Goal: Browse casually

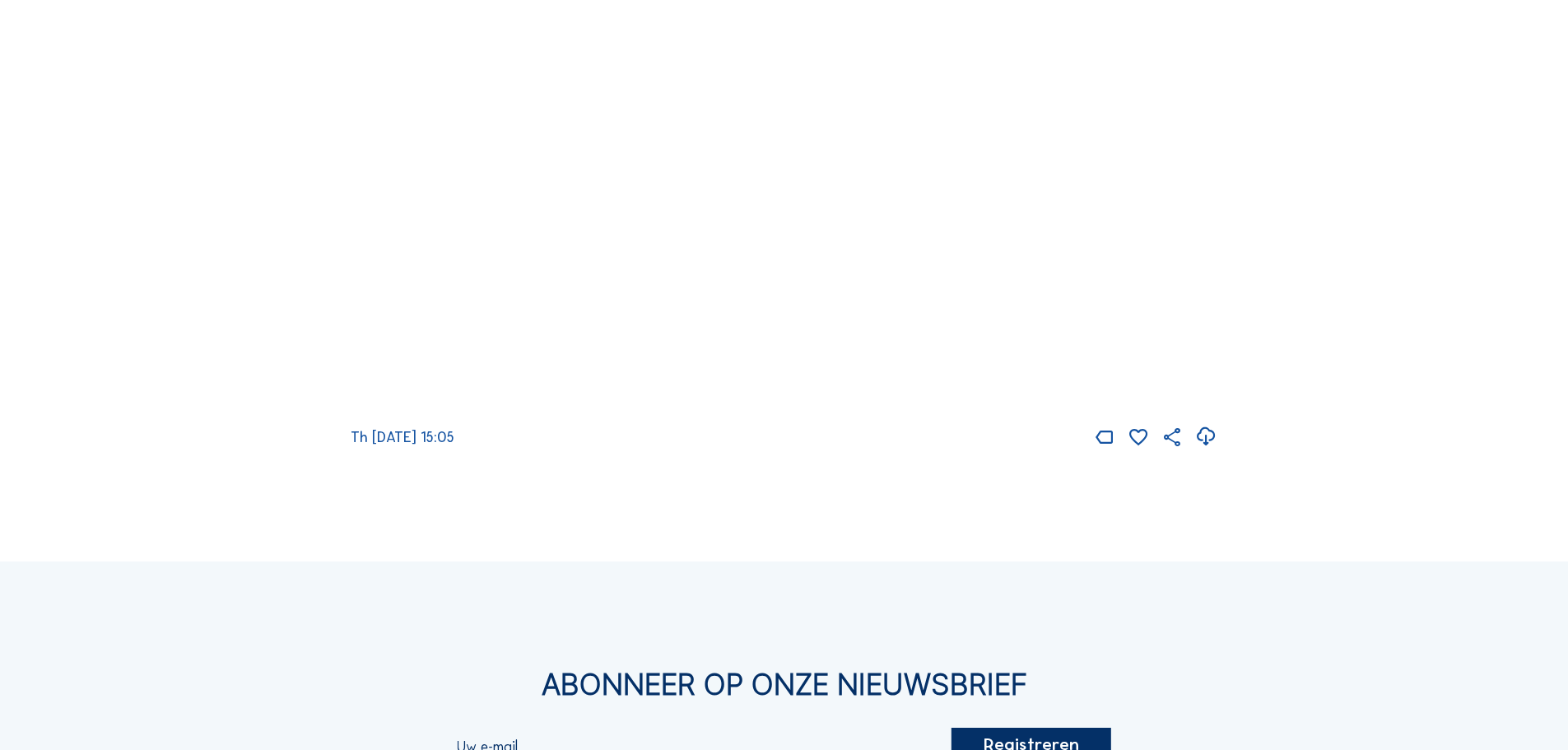
scroll to position [2964, 0]
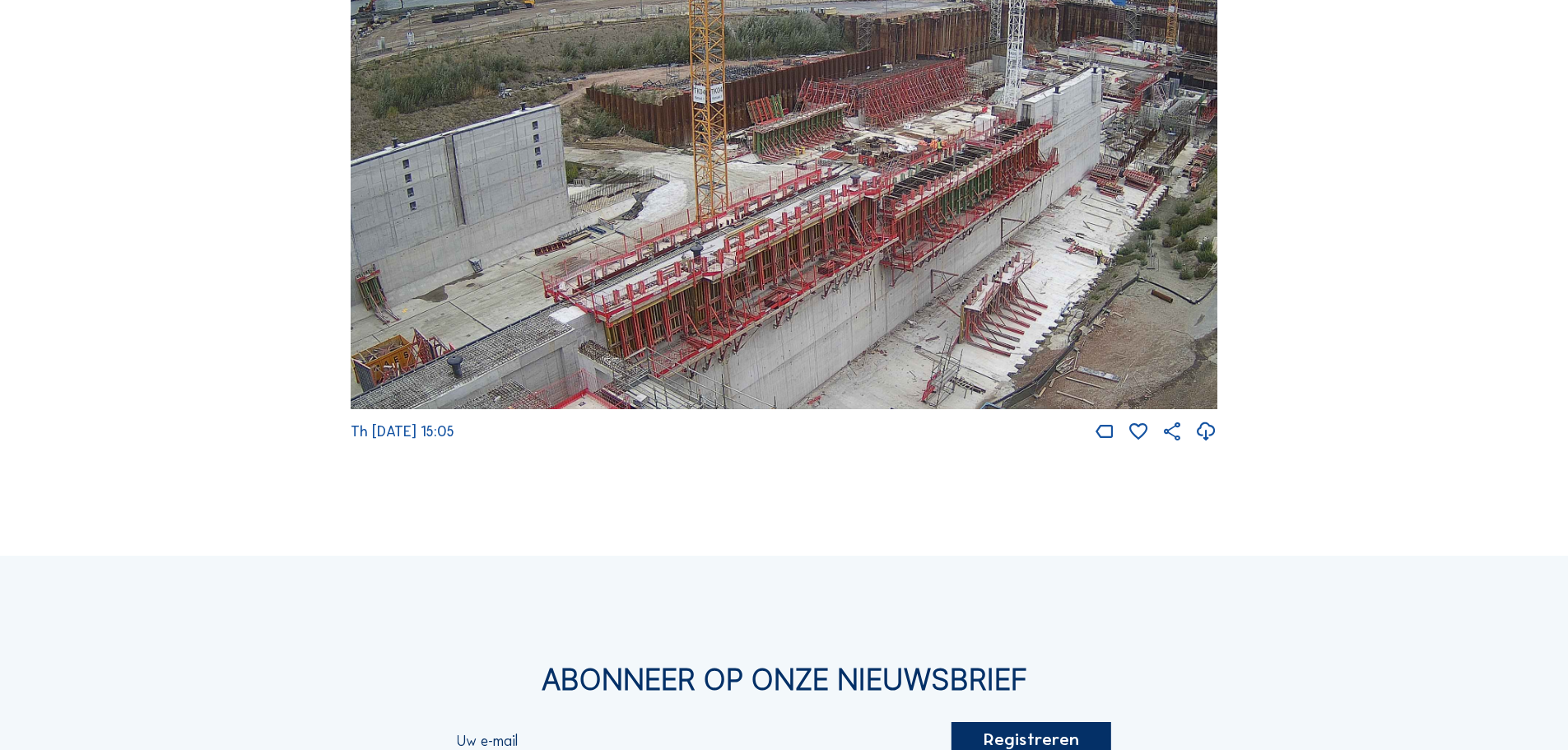
drag, startPoint x: 893, startPoint y: 241, endPoint x: 896, endPoint y: 253, distance: 12.4
click at [896, 253] on img at bounding box center [784, 166] width 866 height 488
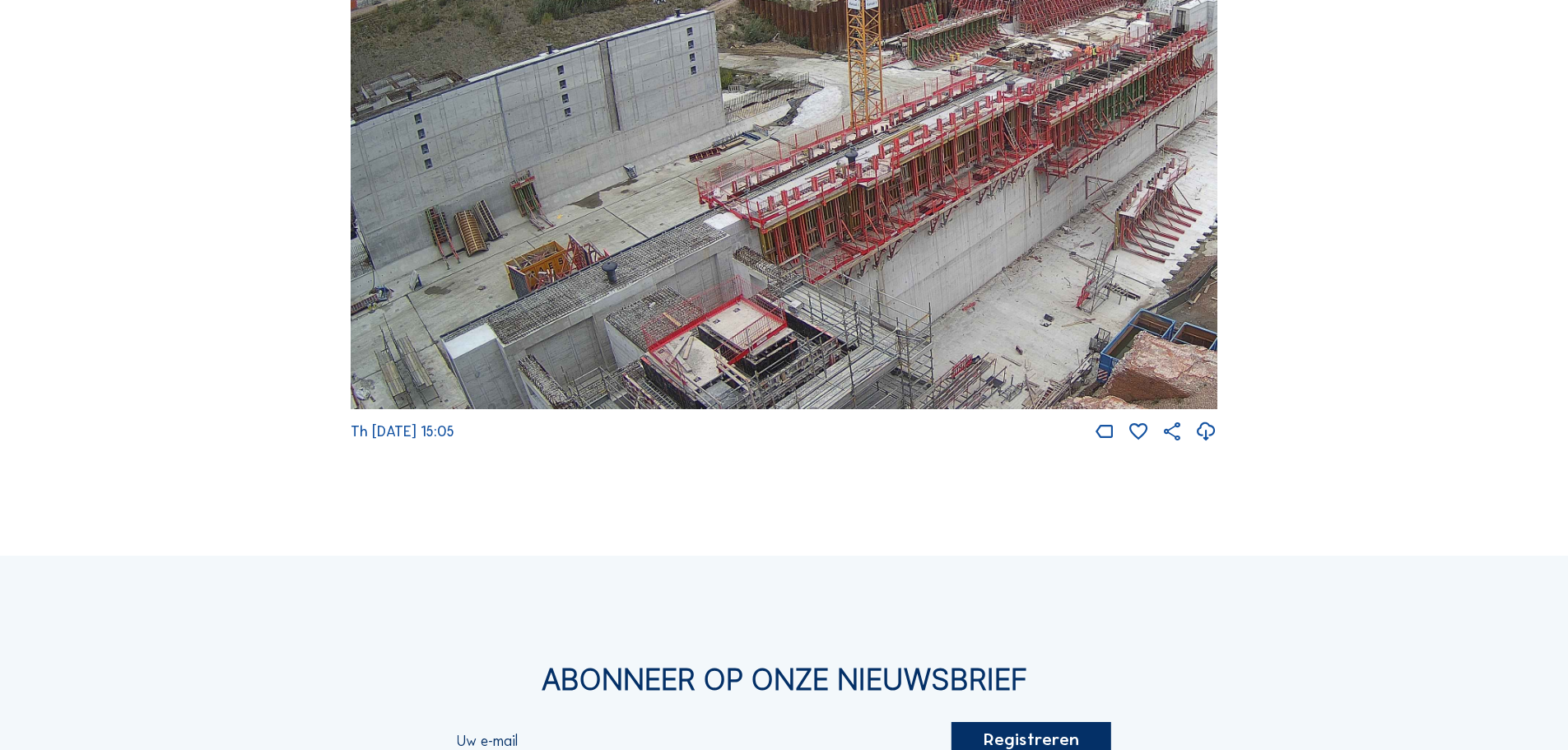
drag, startPoint x: 1014, startPoint y: 201, endPoint x: 1169, endPoint y: 108, distance: 180.8
click at [1169, 108] on img at bounding box center [784, 166] width 866 height 488
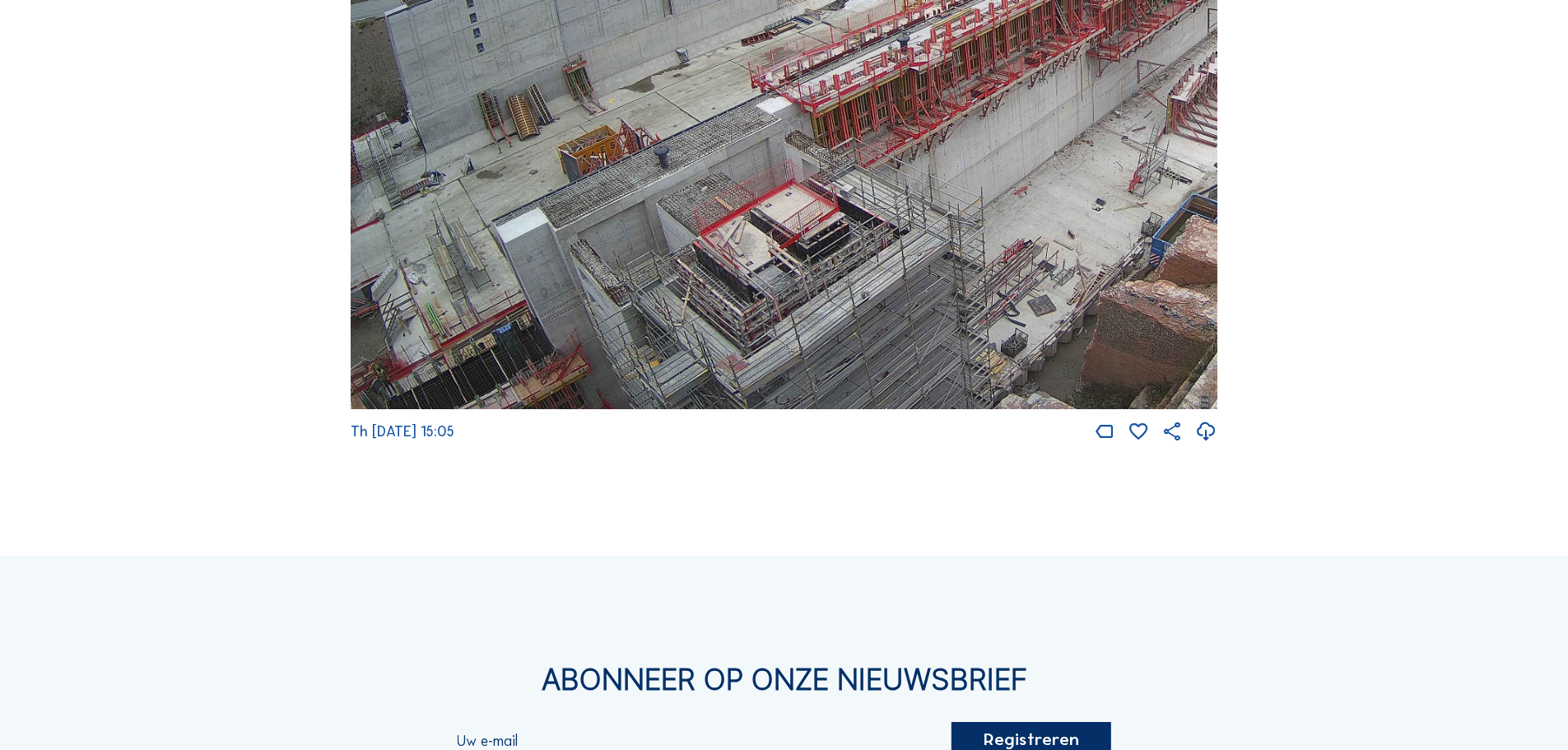
drag, startPoint x: 699, startPoint y: 308, endPoint x: 1290, endPoint y: 75, distance: 635.3
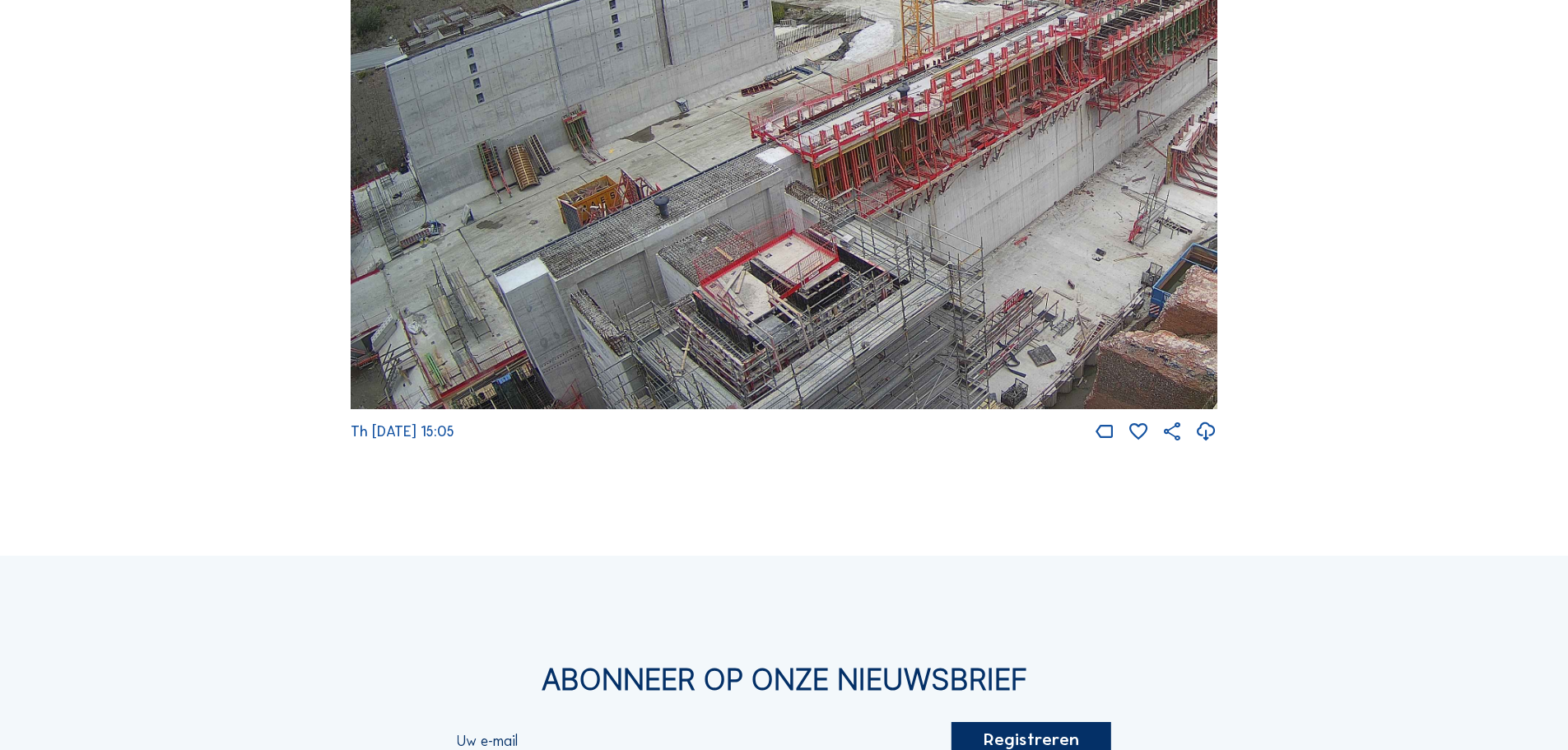
drag, startPoint x: 516, startPoint y: 312, endPoint x: 572, endPoint y: 362, distance: 75.1
click at [572, 362] on img at bounding box center [784, 166] width 866 height 488
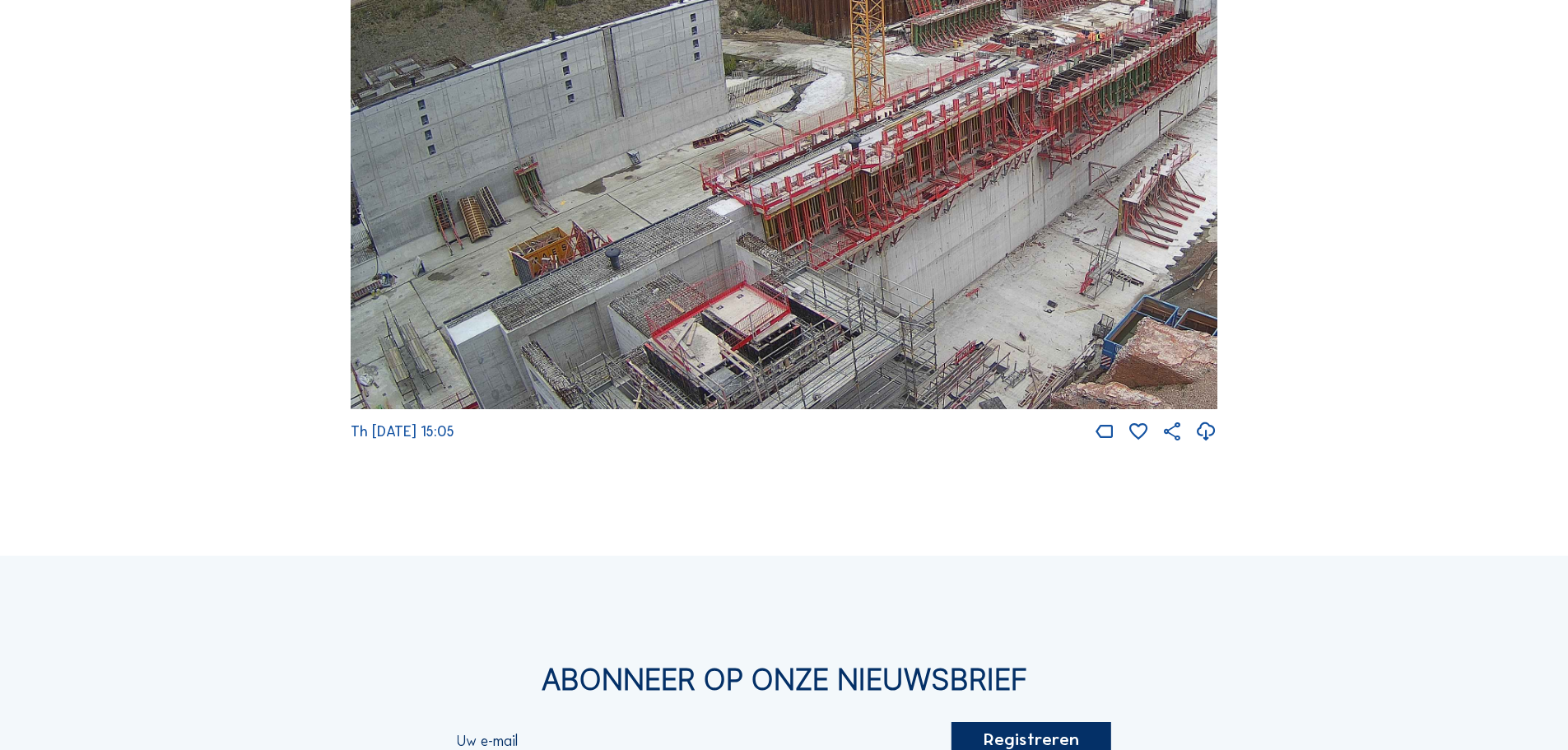
drag, startPoint x: 1069, startPoint y: 199, endPoint x: 1023, endPoint y: 245, distance: 65.1
click at [1023, 245] on img at bounding box center [784, 166] width 866 height 488
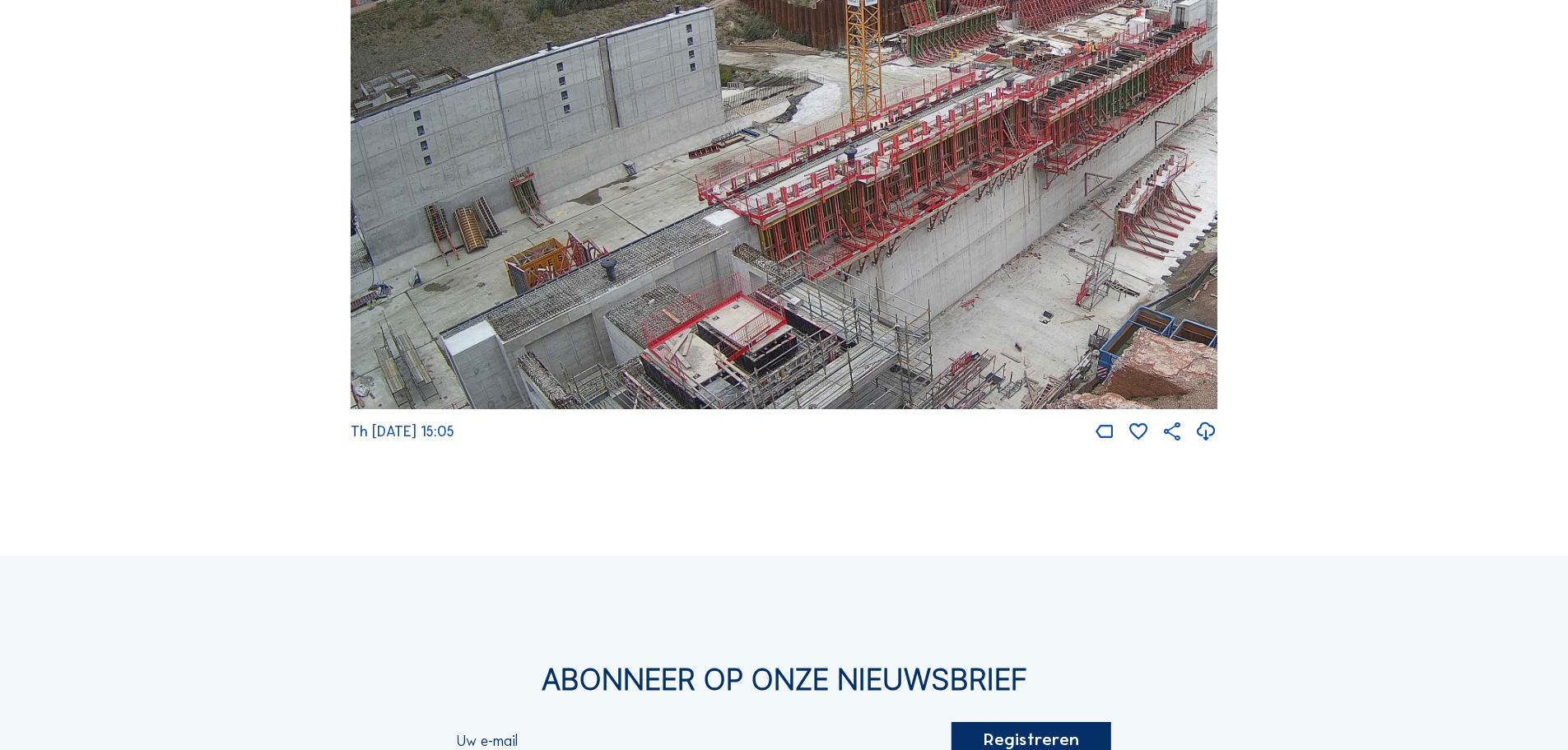
click at [892, 210] on img at bounding box center [784, 166] width 866 height 488
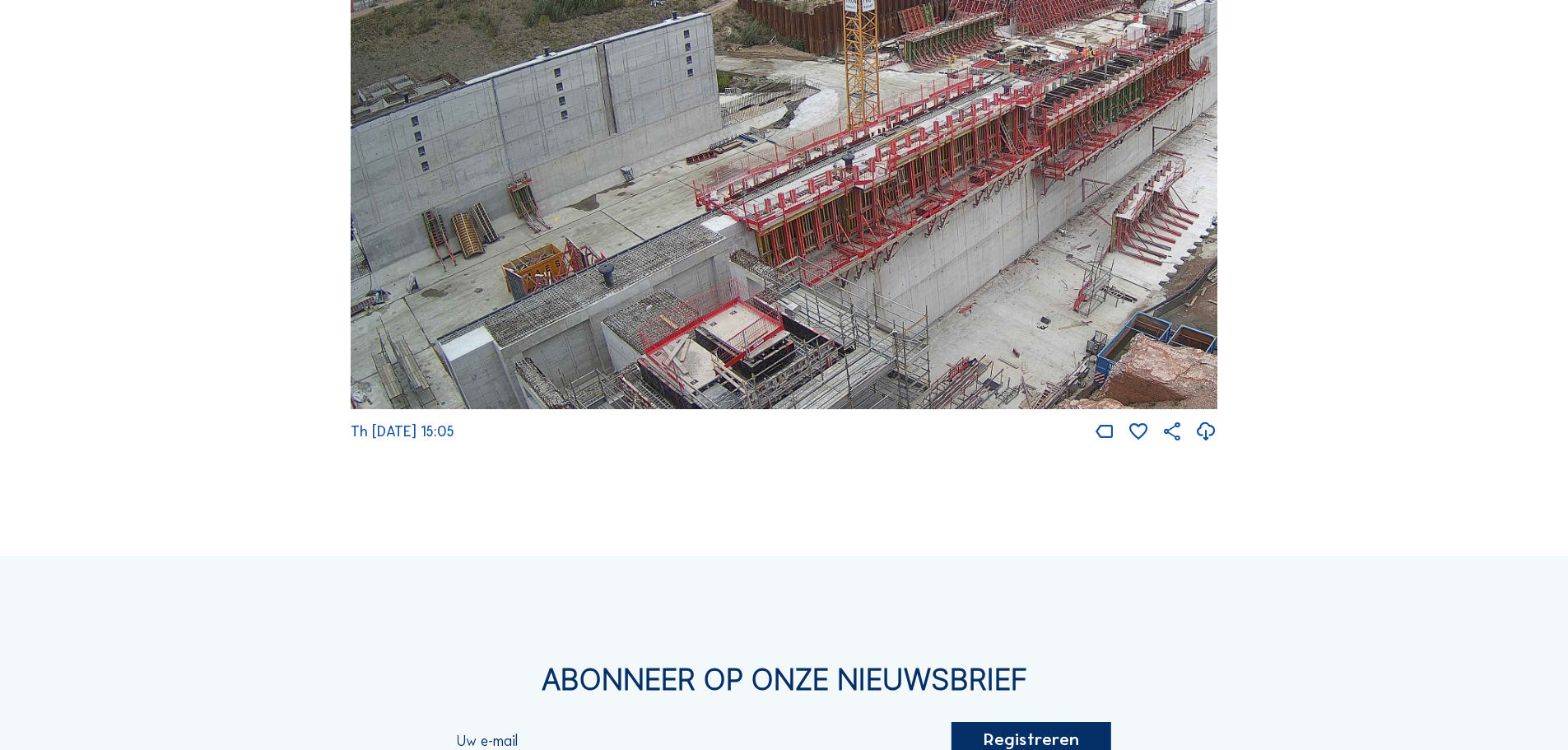
drag, startPoint x: 1406, startPoint y: 356, endPoint x: 1370, endPoint y: 406, distance: 61.6
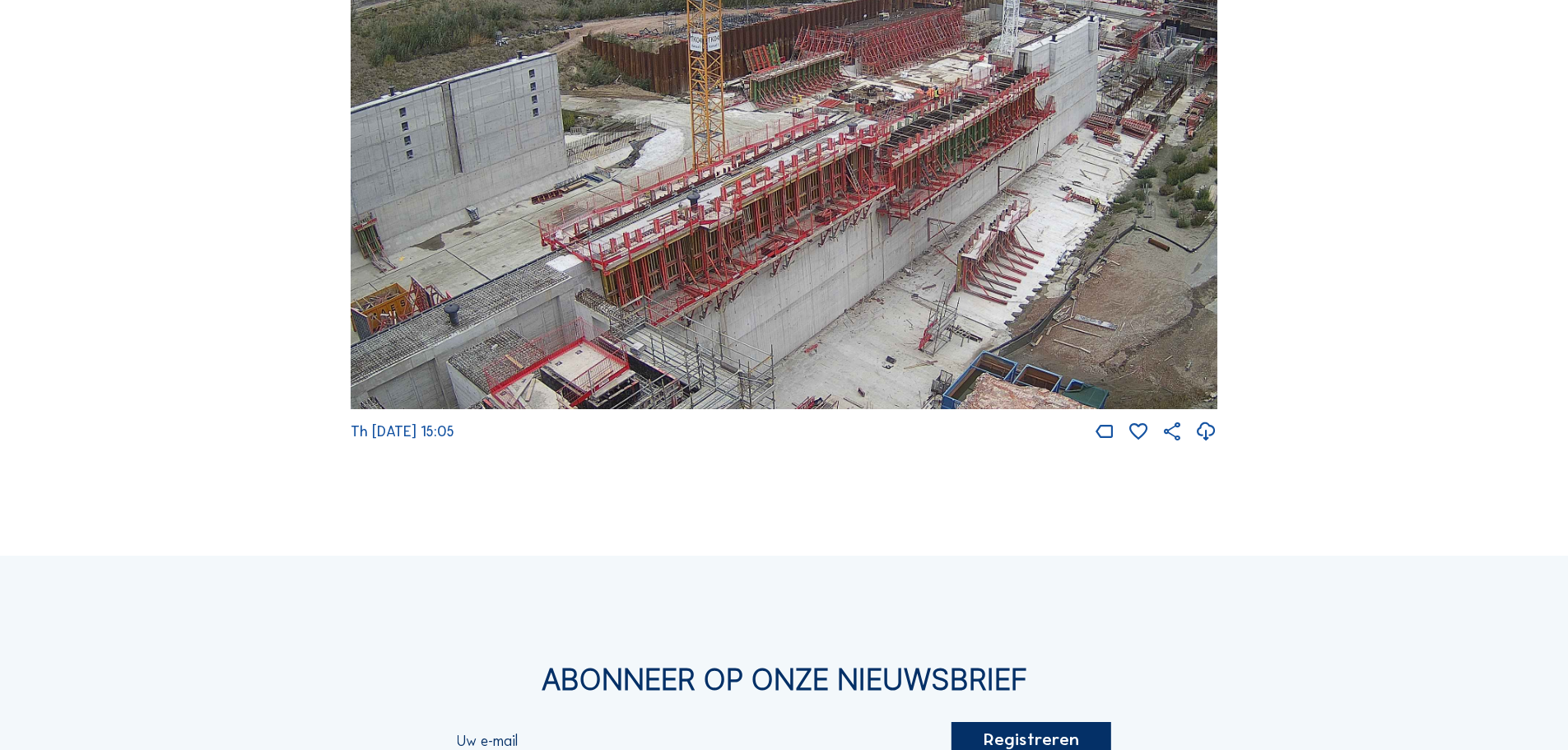
drag, startPoint x: 917, startPoint y: 201, endPoint x: 761, endPoint y: 231, distance: 158.9
click at [763, 238] on img at bounding box center [784, 166] width 866 height 488
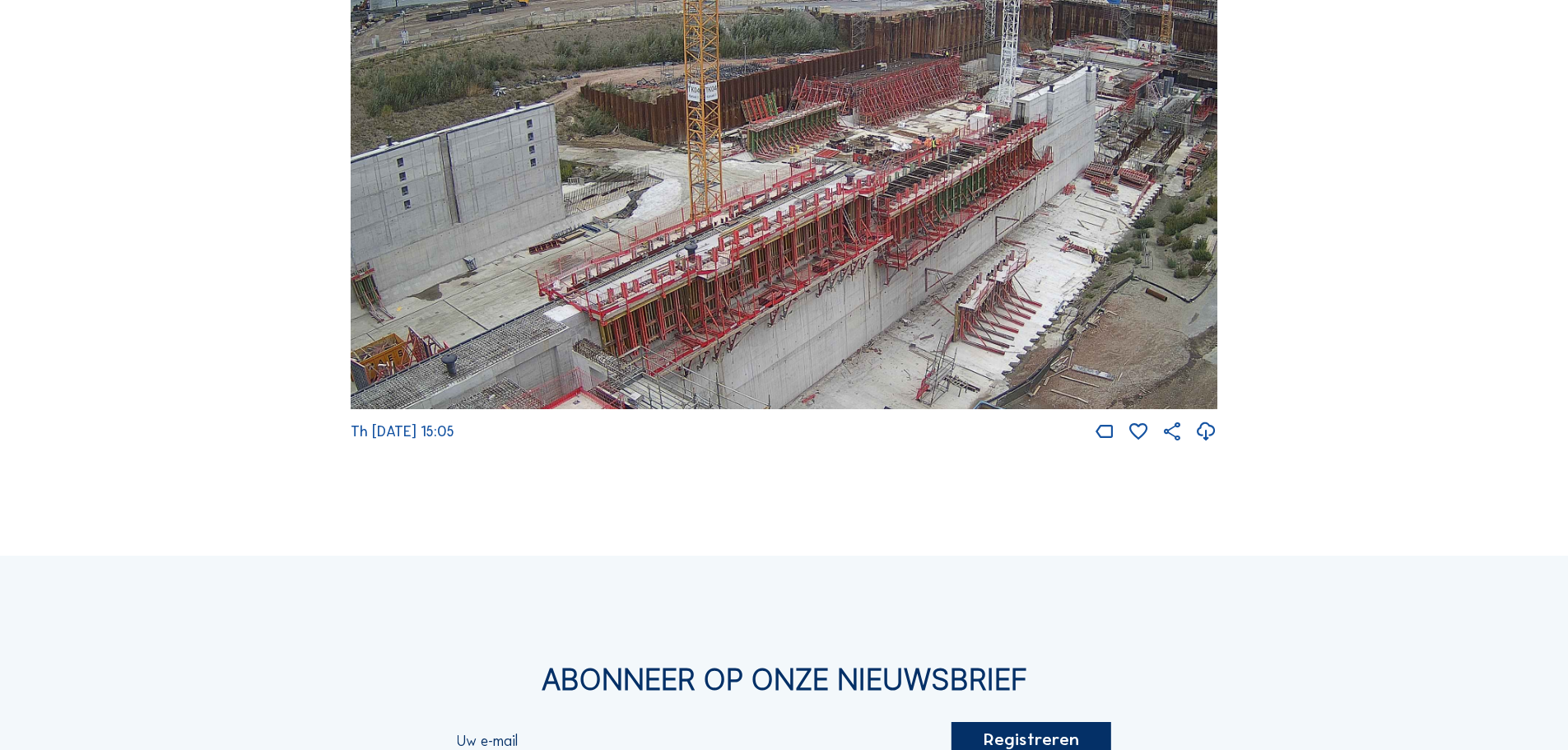
drag, startPoint x: 955, startPoint y: 124, endPoint x: 952, endPoint y: 172, distance: 48.1
click at [952, 172] on img at bounding box center [784, 166] width 866 height 488
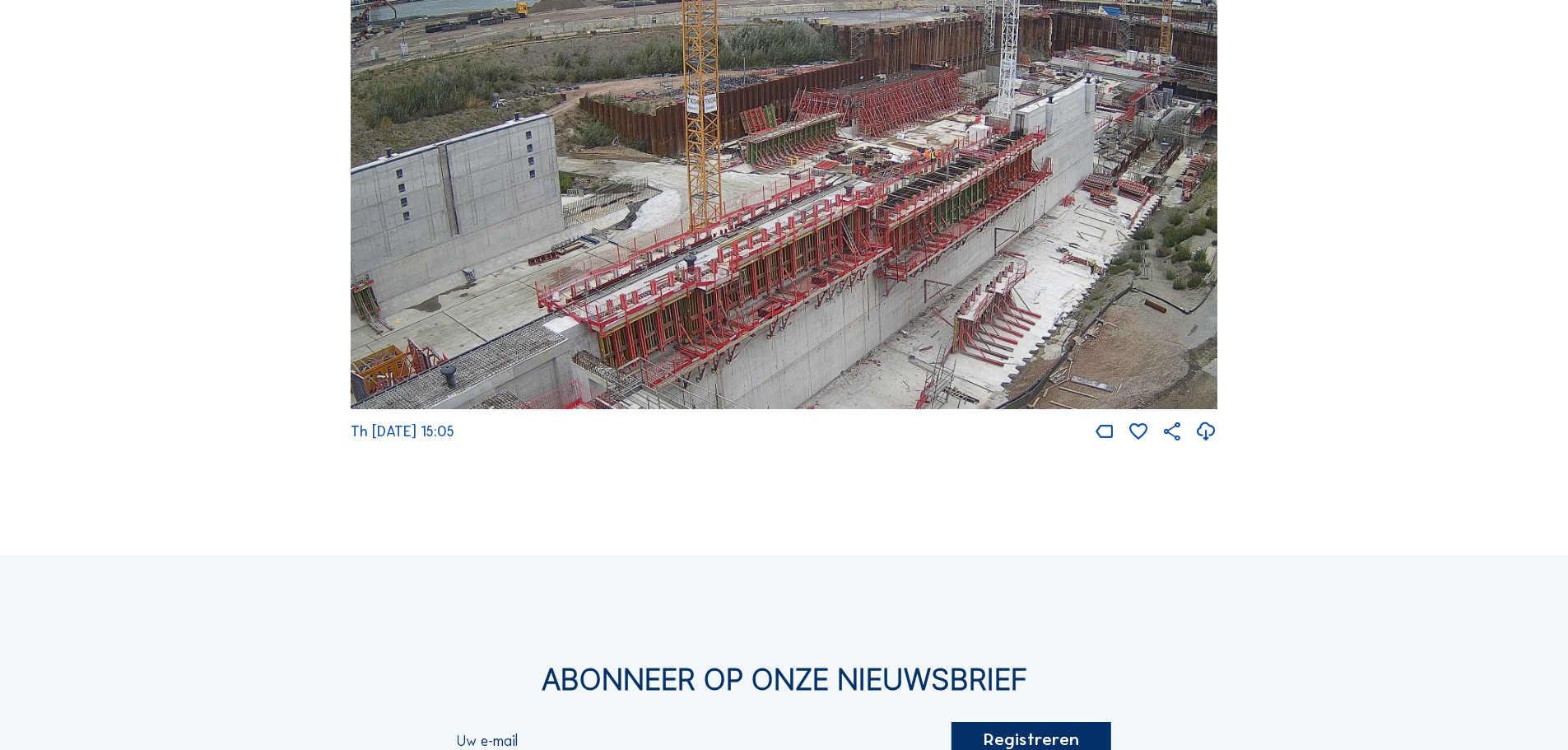
drag, startPoint x: 944, startPoint y: 176, endPoint x: 944, endPoint y: 188, distance: 12.0
click at [944, 188] on img at bounding box center [784, 166] width 866 height 488
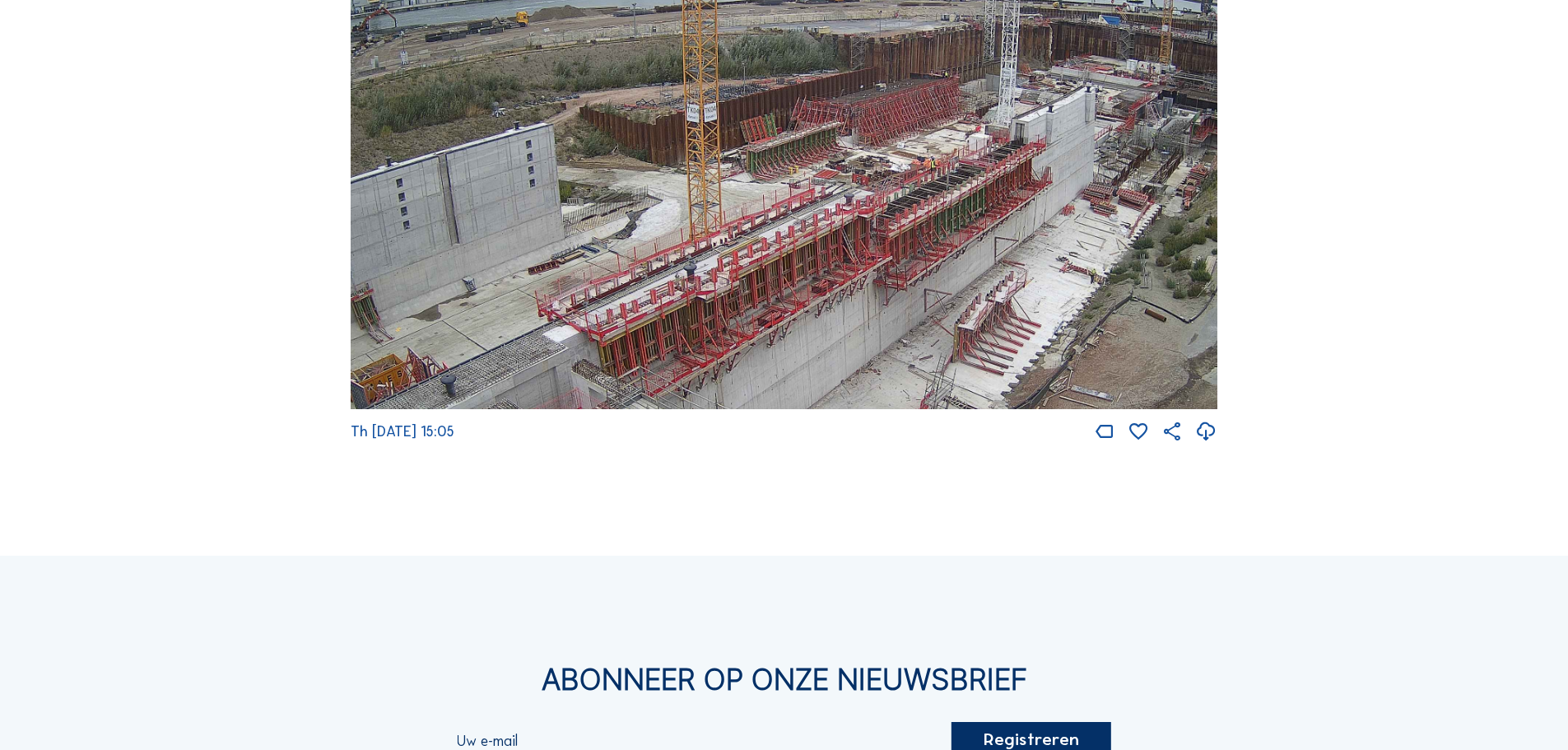
drag, startPoint x: 944, startPoint y: 183, endPoint x: 944, endPoint y: 193, distance: 10.0
click at [944, 193] on img at bounding box center [784, 166] width 866 height 488
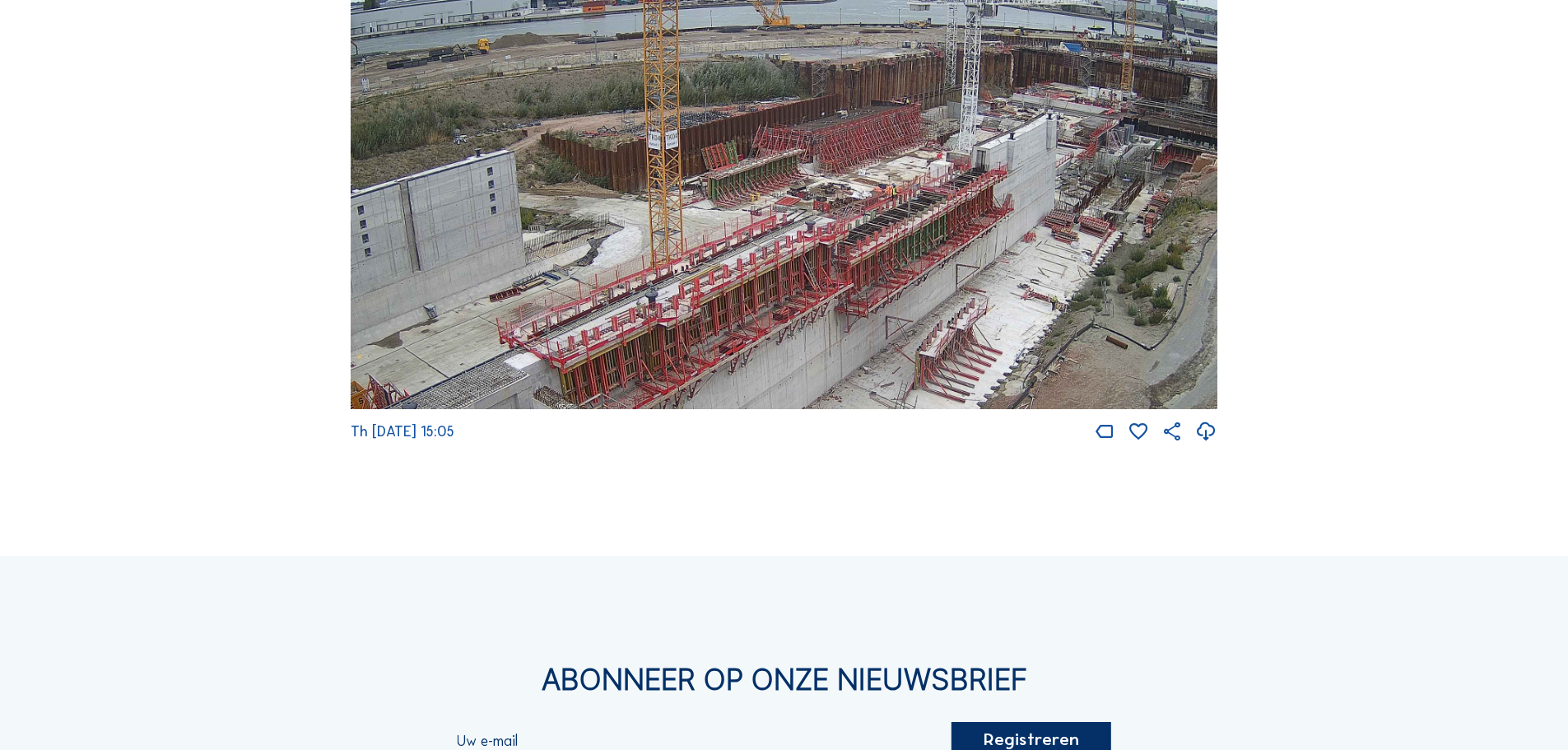
drag, startPoint x: 872, startPoint y: 268, endPoint x: 834, endPoint y: 295, distance: 46.6
click at [834, 295] on img at bounding box center [784, 166] width 866 height 488
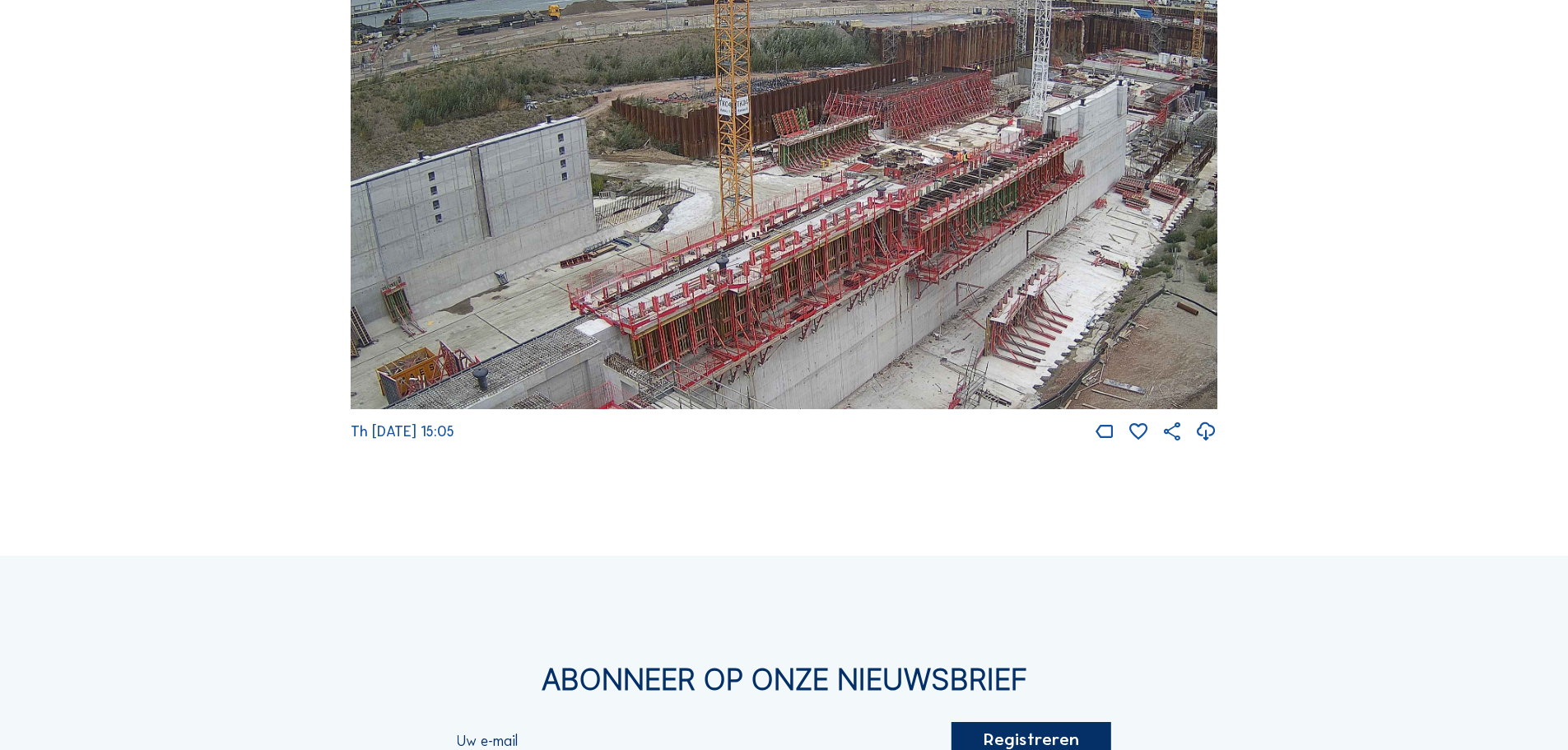
drag, startPoint x: 786, startPoint y: 348, endPoint x: 858, endPoint y: 314, distance: 79.6
click at [858, 314] on img at bounding box center [784, 166] width 866 height 488
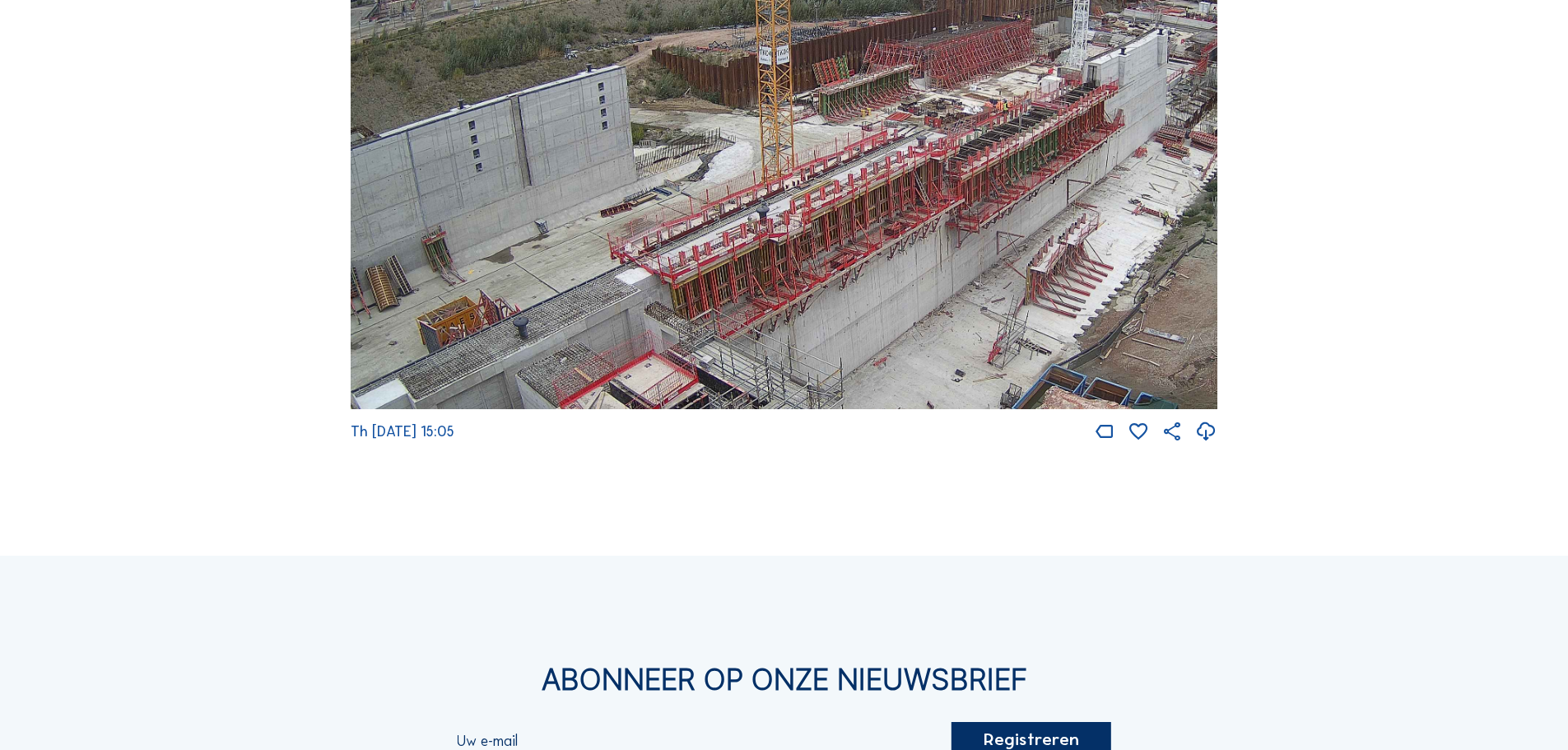
drag, startPoint x: 848, startPoint y: 338, endPoint x: 891, endPoint y: 280, distance: 72.2
click at [891, 280] on img at bounding box center [784, 166] width 866 height 488
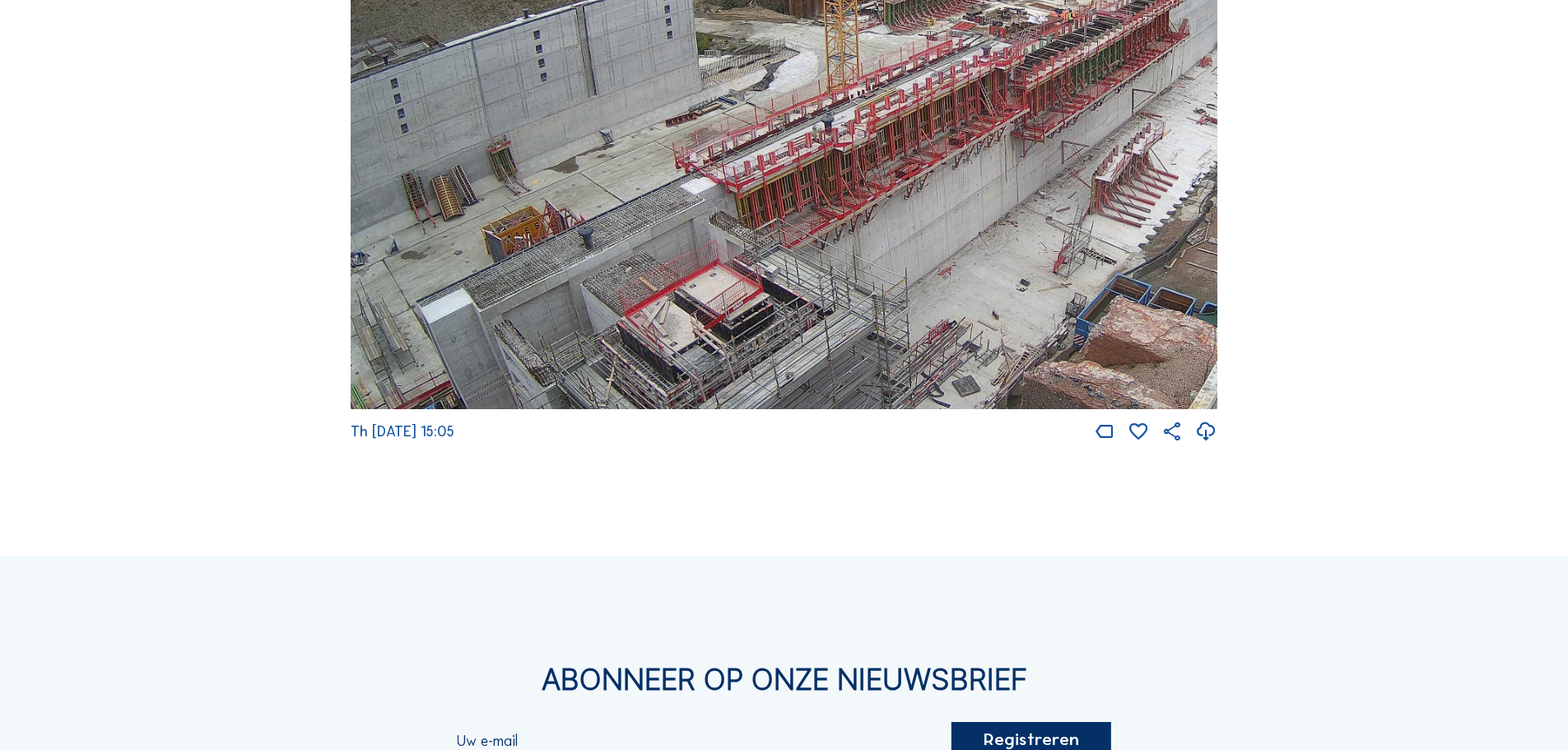
drag, startPoint x: 697, startPoint y: 308, endPoint x: 761, endPoint y: 218, distance: 110.4
click at [761, 220] on img at bounding box center [784, 166] width 866 height 488
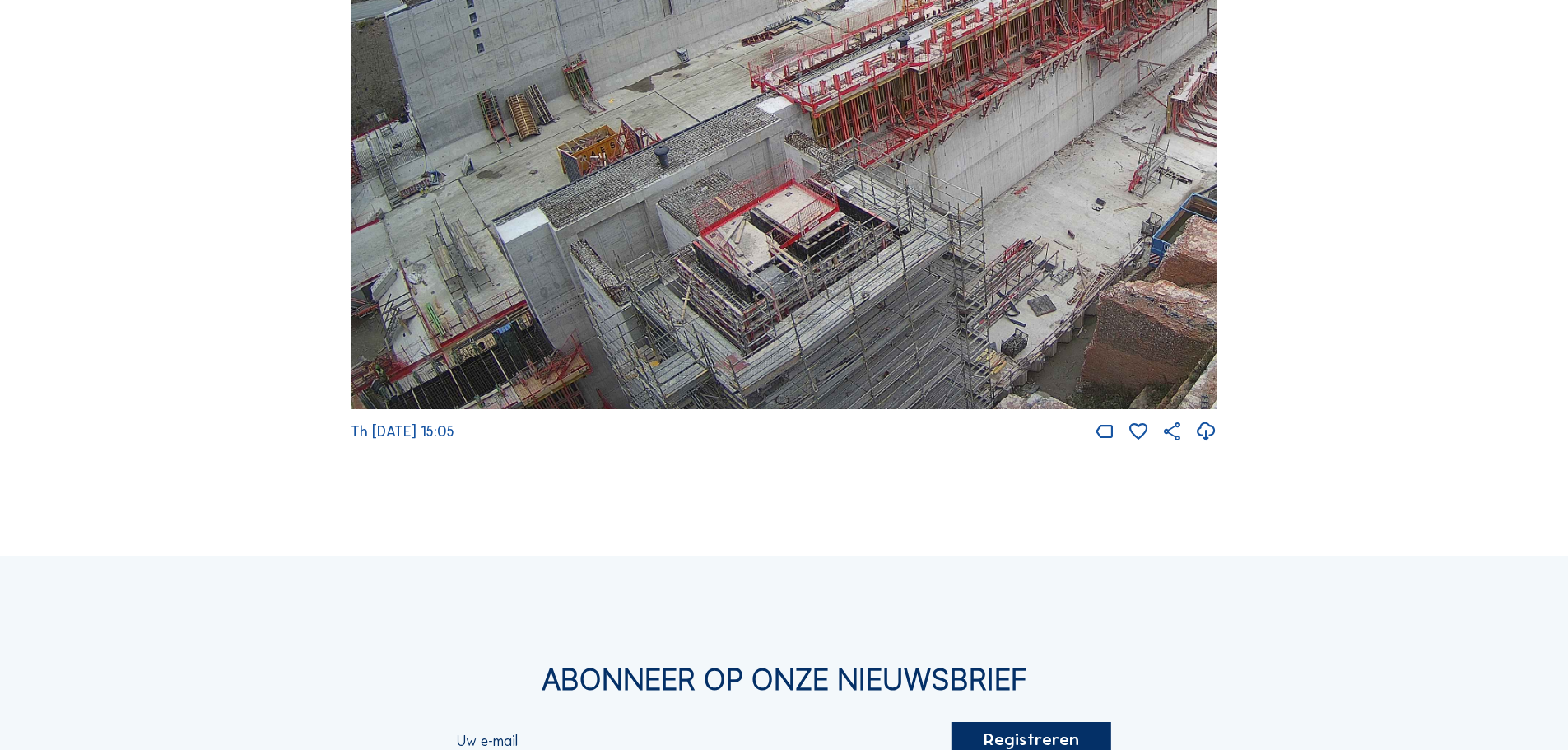
drag, startPoint x: 650, startPoint y: 366, endPoint x: 790, endPoint y: 190, distance: 224.9
click at [790, 190] on img at bounding box center [784, 166] width 866 height 488
drag, startPoint x: 601, startPoint y: 349, endPoint x: 705, endPoint y: 334, distance: 105.1
click at [705, 334] on img at bounding box center [784, 166] width 866 height 488
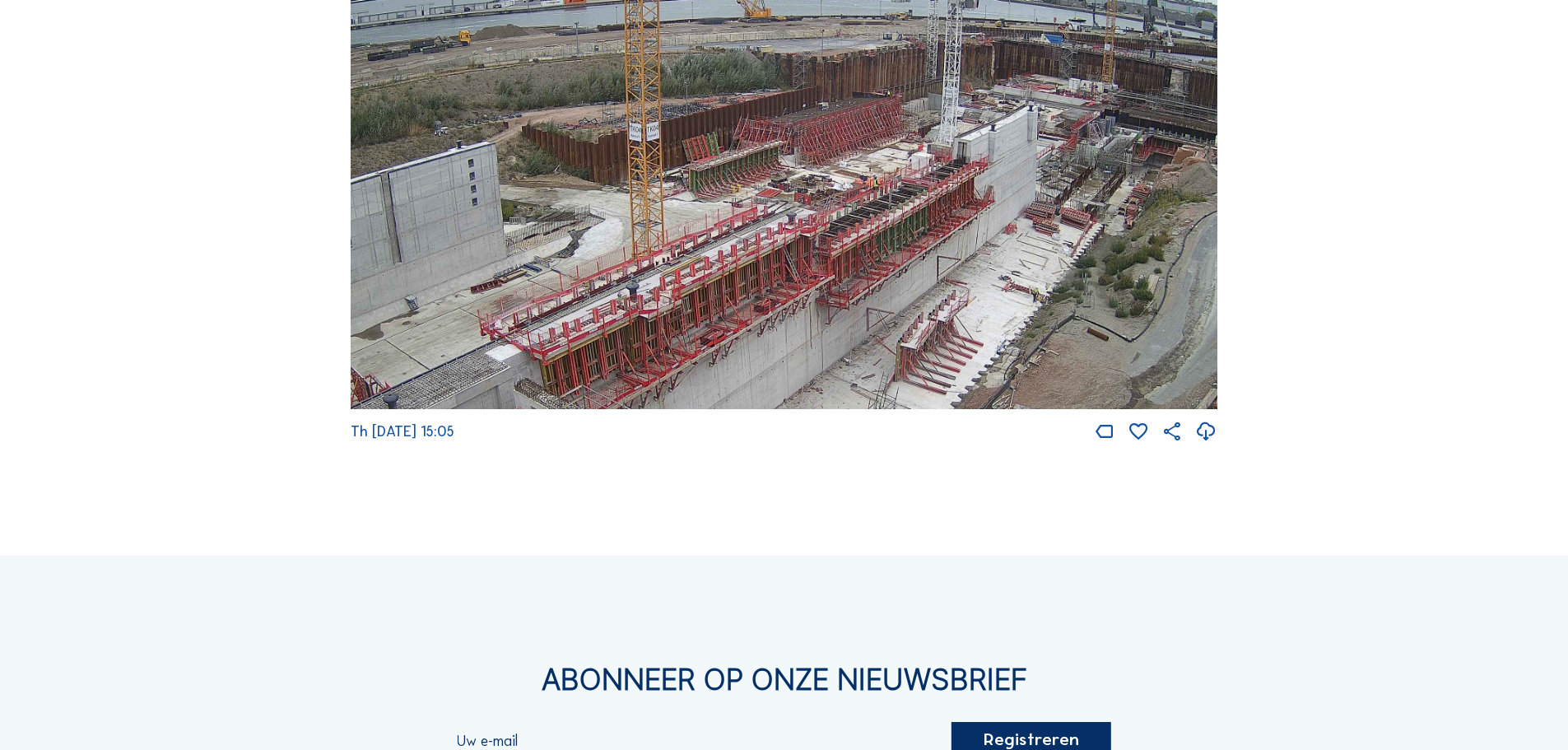
drag, startPoint x: 899, startPoint y: 147, endPoint x: 624, endPoint y: 360, distance: 347.8
click at [610, 401] on img at bounding box center [784, 166] width 866 height 488
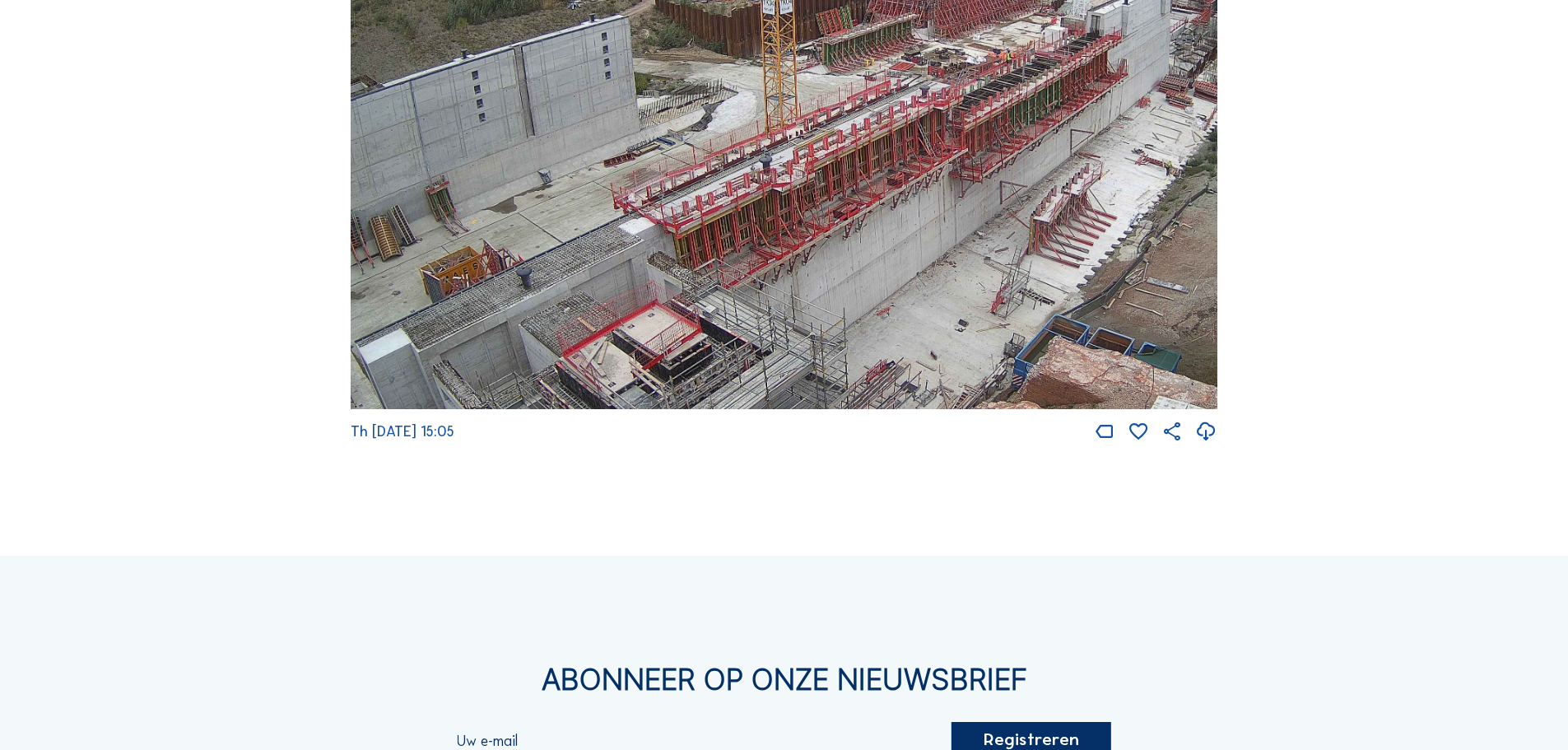
drag, startPoint x: 899, startPoint y: 359, endPoint x: 1063, endPoint y: 228, distance: 209.9
click at [1073, 219] on img at bounding box center [784, 166] width 866 height 488
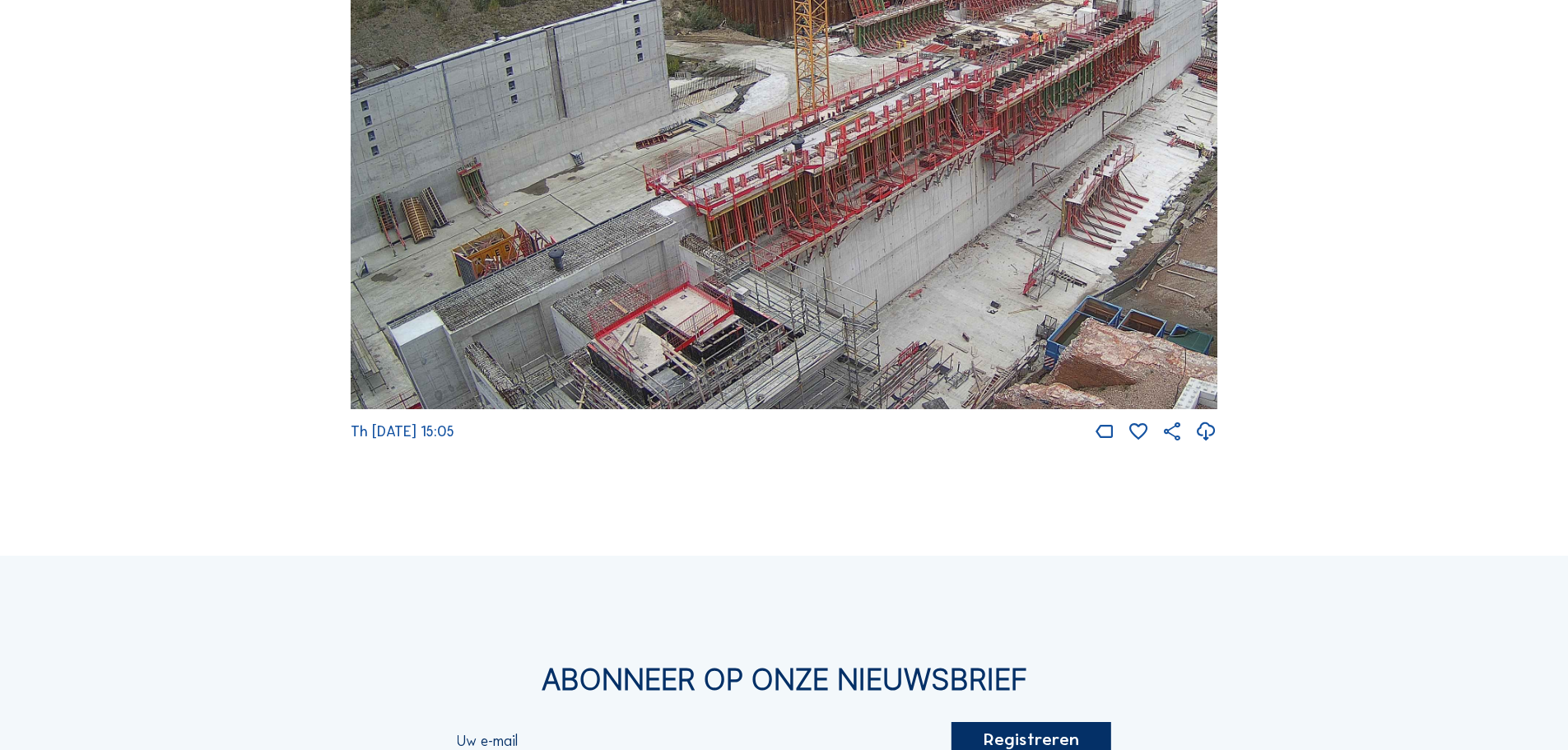
drag, startPoint x: 1074, startPoint y: 118, endPoint x: 1085, endPoint y: 113, distance: 12.1
click at [1085, 113] on img at bounding box center [784, 166] width 866 height 488
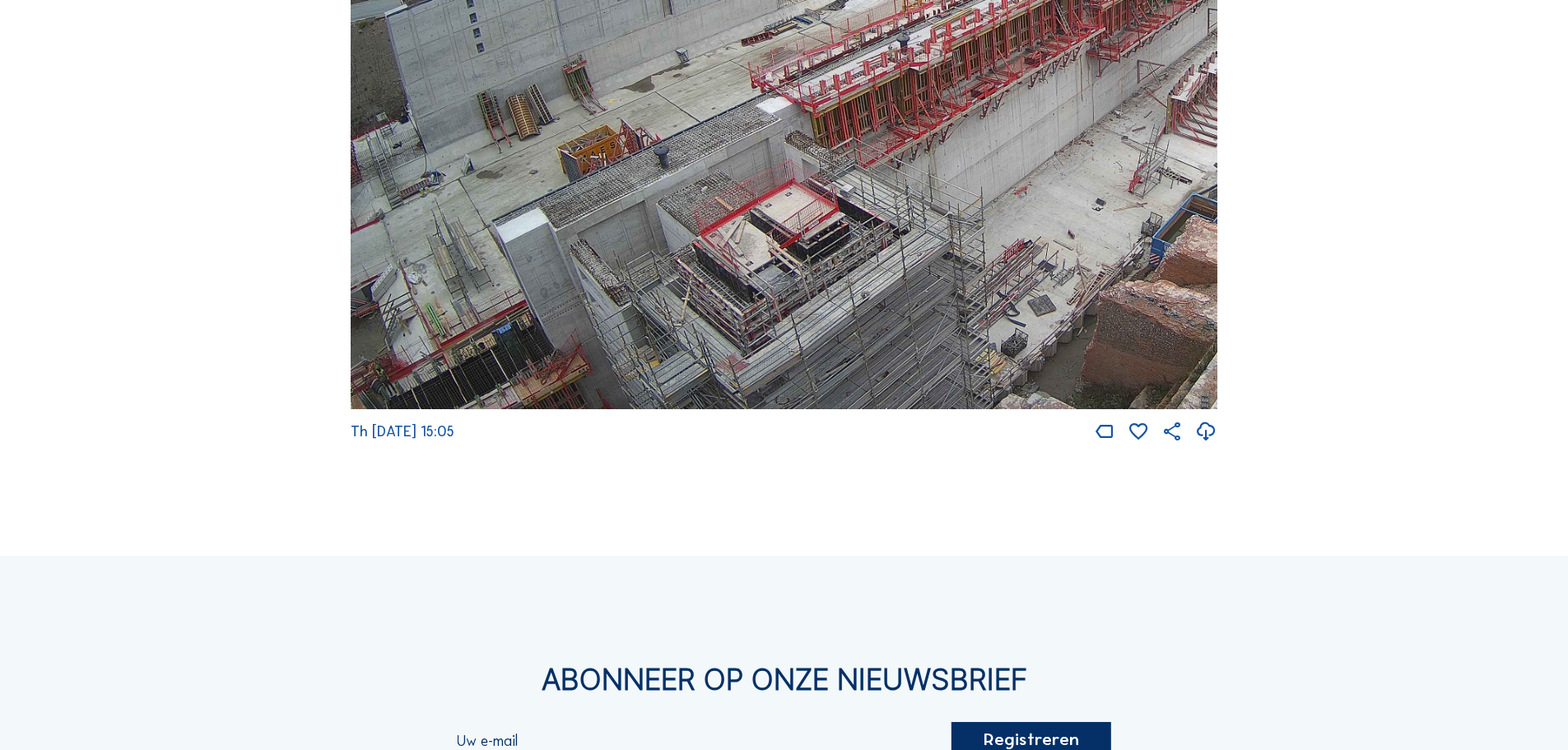
drag, startPoint x: 564, startPoint y: 347, endPoint x: 665, endPoint y: 150, distance: 221.4
click at [663, 154] on img at bounding box center [784, 166] width 866 height 488
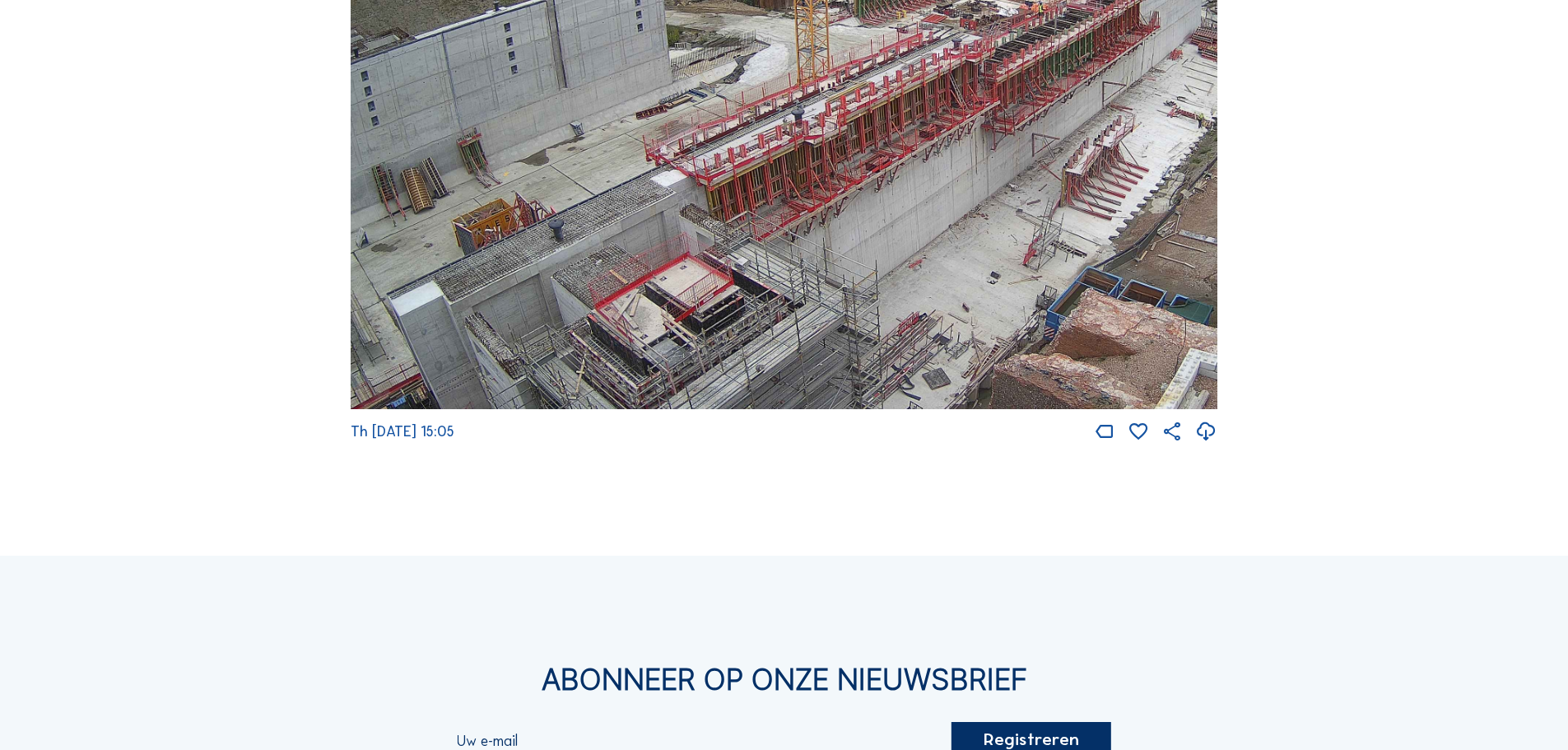
drag, startPoint x: 1135, startPoint y: 262, endPoint x: 1028, endPoint y: 328, distance: 125.7
click at [1028, 333] on img at bounding box center [784, 166] width 866 height 488
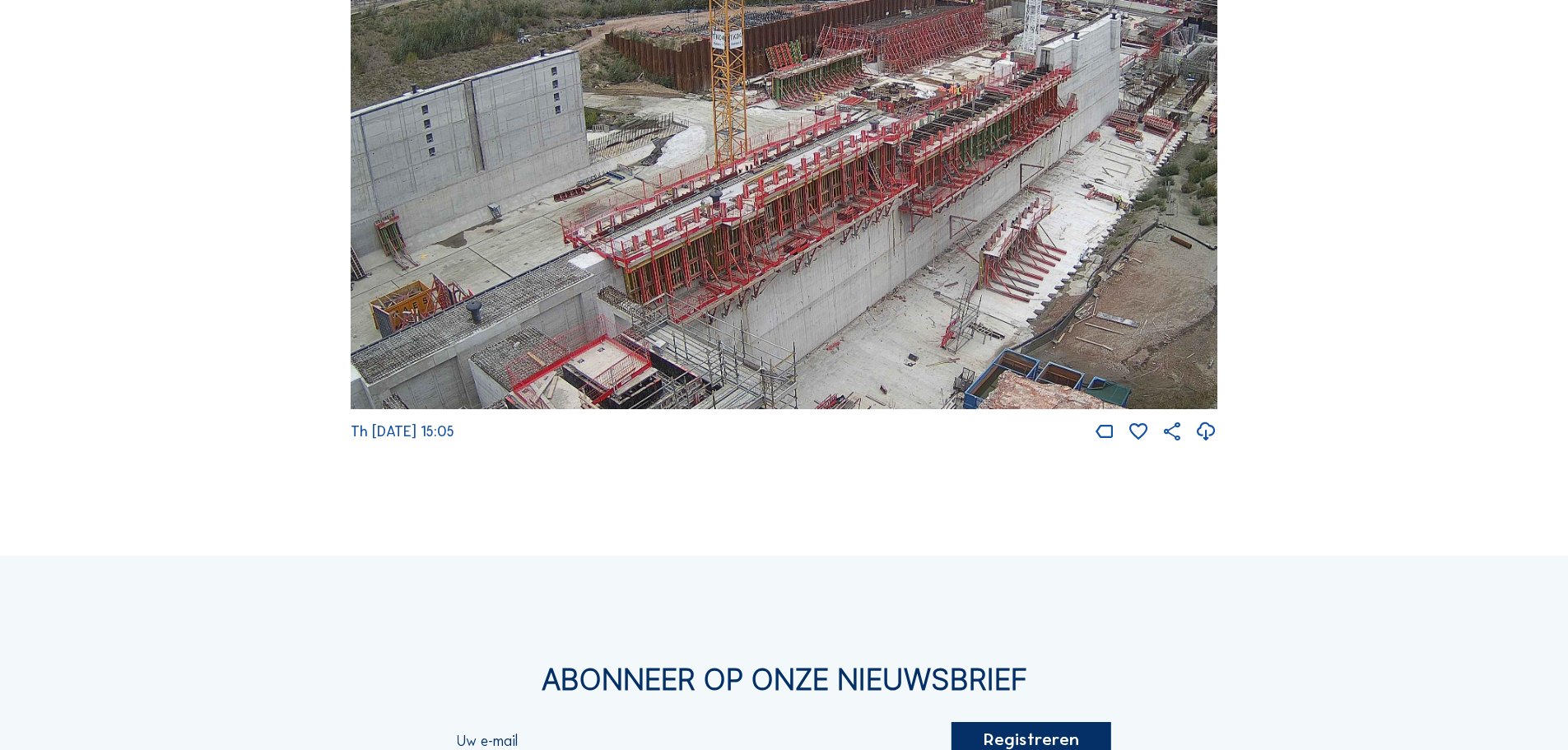
drag, startPoint x: 927, startPoint y: 330, endPoint x: 901, endPoint y: 349, distance: 32.2
click at [901, 349] on img at bounding box center [784, 166] width 866 height 488
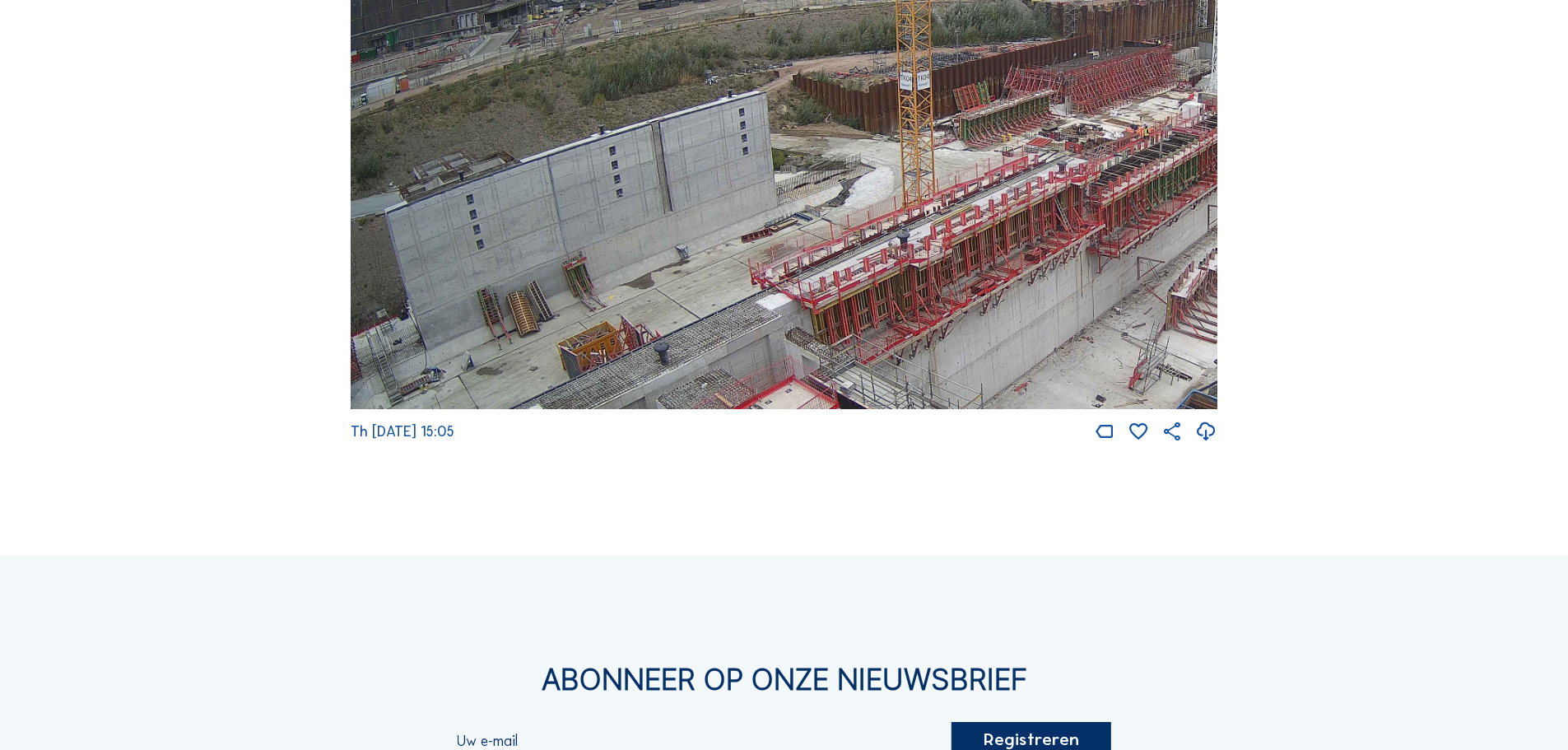
drag, startPoint x: 634, startPoint y: 249, endPoint x: 1242, endPoint y: 269, distance: 608.3
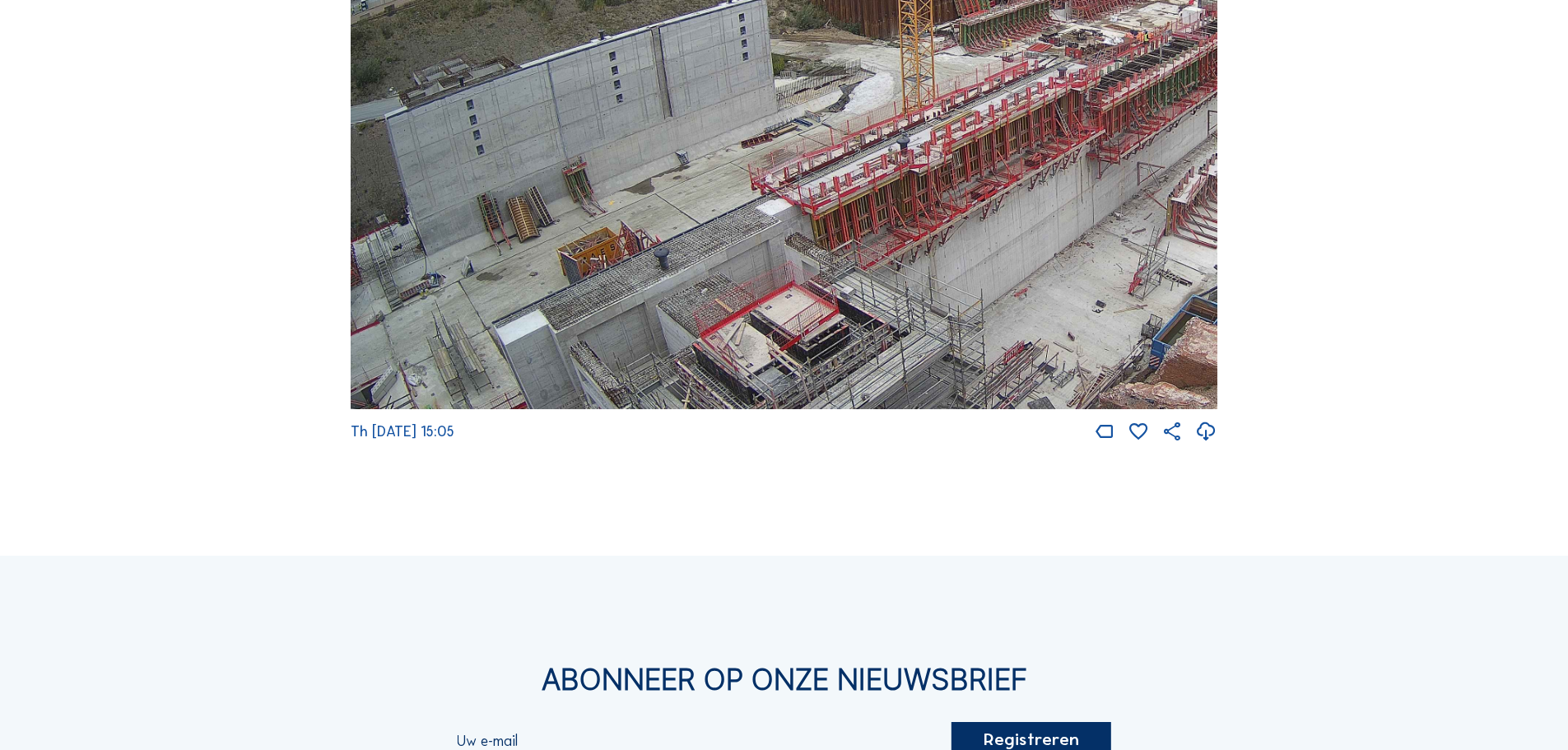
drag, startPoint x: 757, startPoint y: 242, endPoint x: 866, endPoint y: 136, distance: 152.0
click at [866, 136] on img at bounding box center [784, 166] width 866 height 488
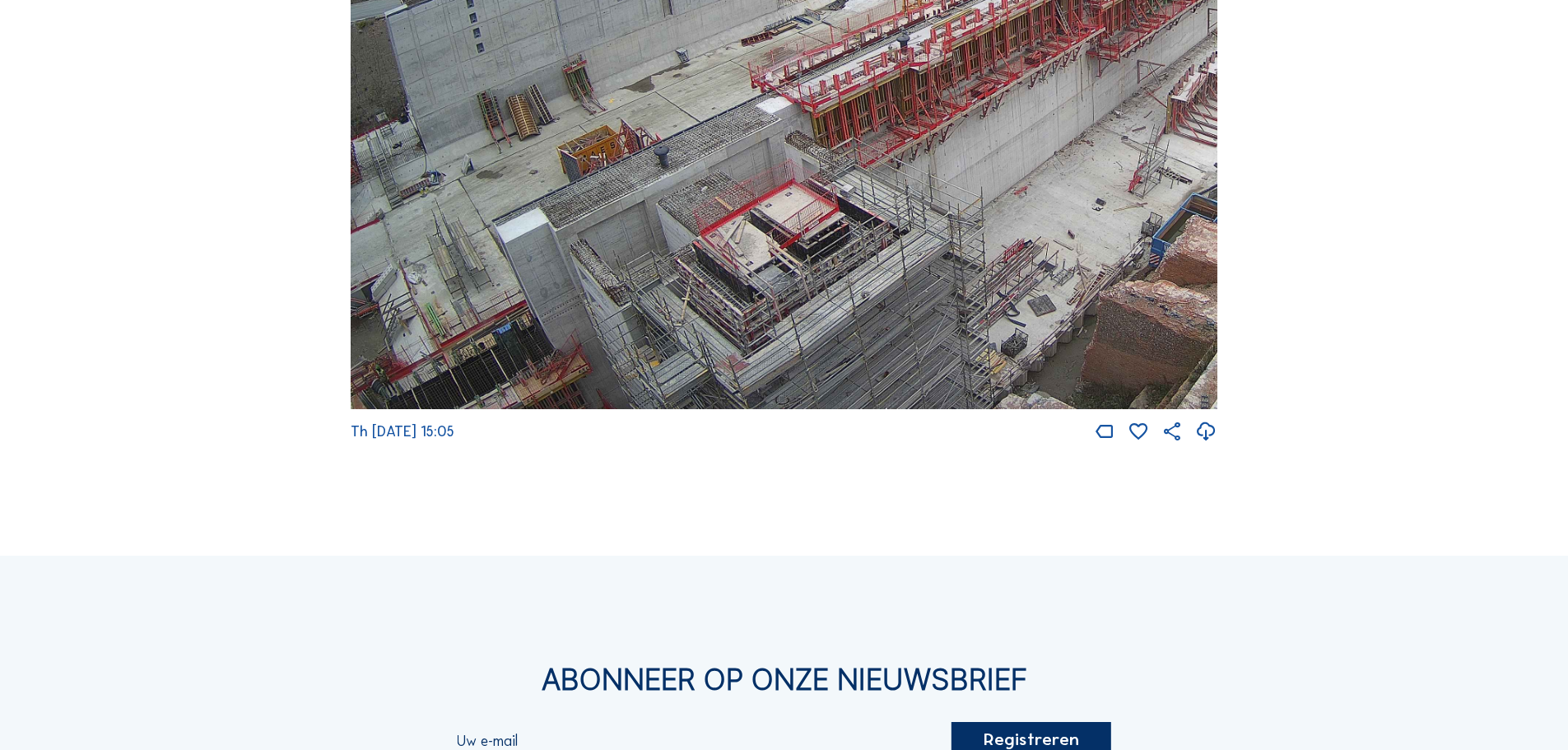
drag, startPoint x: 523, startPoint y: 270, endPoint x: 903, endPoint y: 125, distance: 406.7
click at [903, 125] on img at bounding box center [784, 166] width 866 height 488
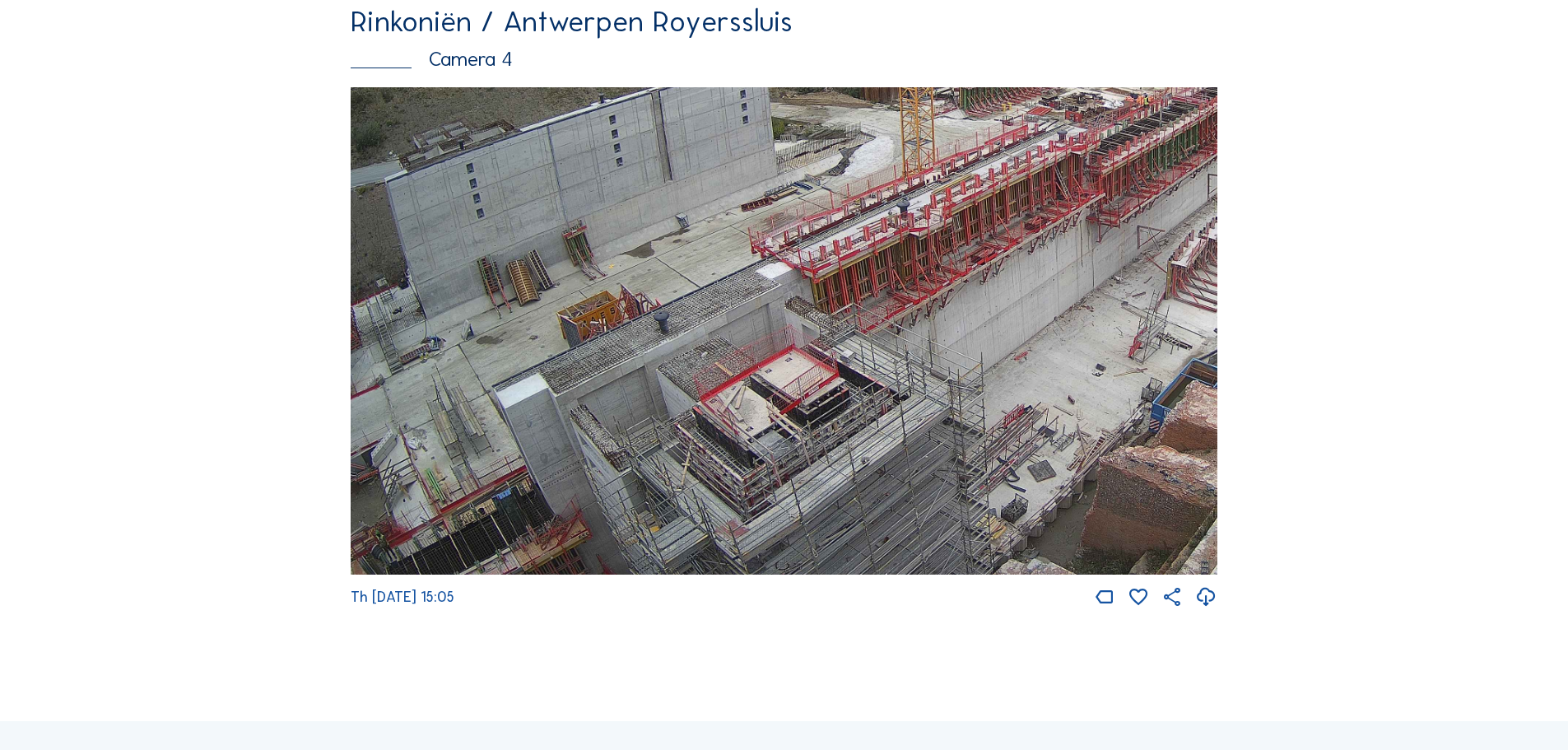
scroll to position [2799, 0]
